Goal: Manage account settings

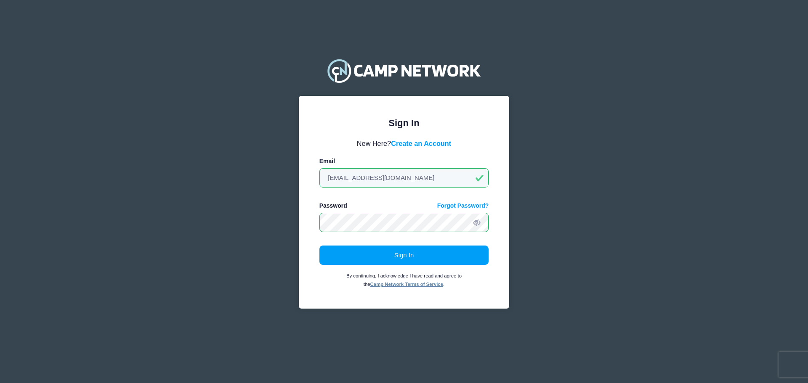
click at [398, 164] on div "Email [EMAIL_ADDRESS][DOMAIN_NAME]" at bounding box center [404, 172] width 170 height 31
click at [396, 175] on input "[EMAIL_ADDRESS][DOMAIN_NAME]" at bounding box center [404, 177] width 170 height 19
type input "[EMAIL_ADDRESS][DOMAIN_NAME]"
click at [408, 260] on button "Sign In" at bounding box center [404, 255] width 170 height 19
